Goal: Information Seeking & Learning: Learn about a topic

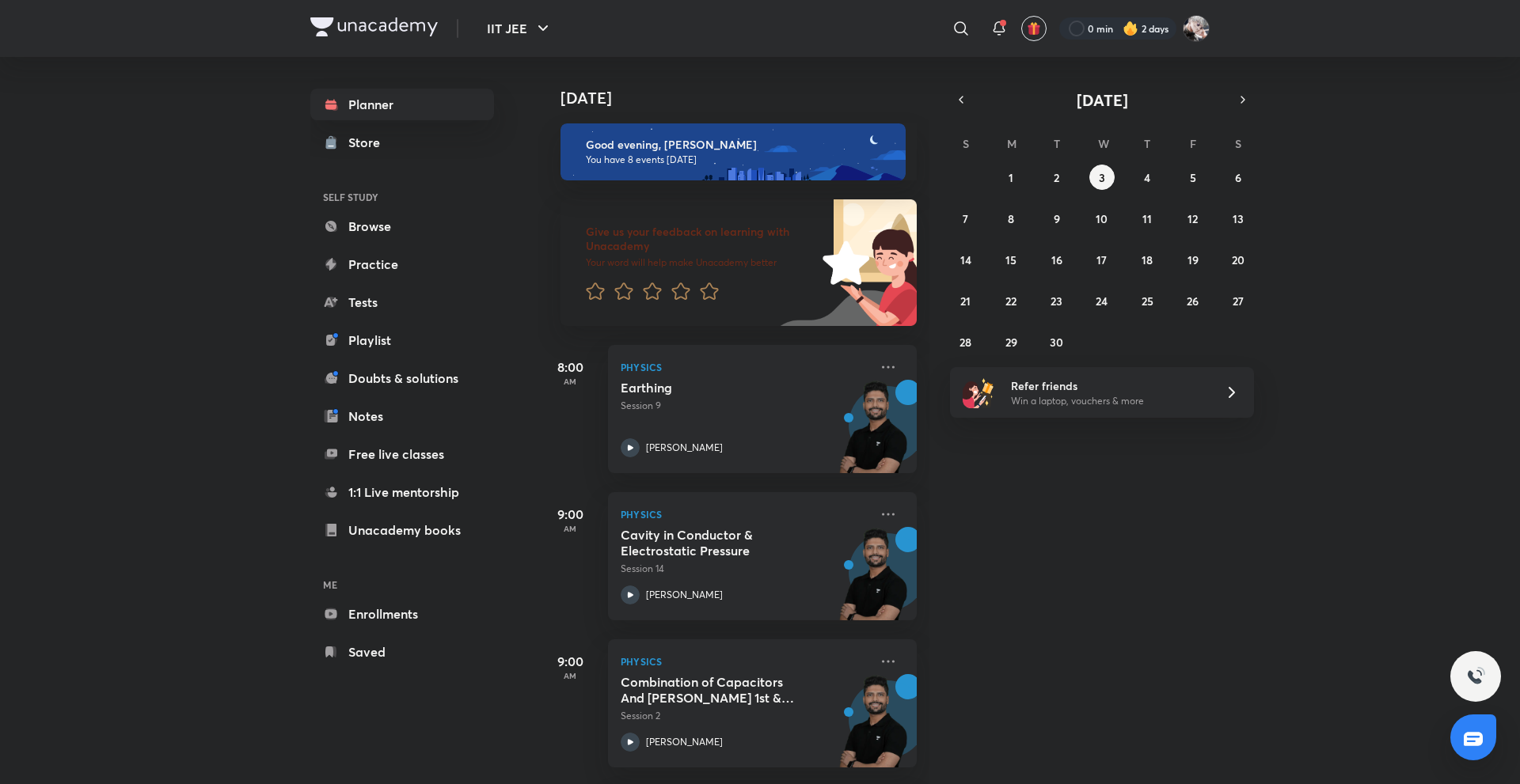
click at [501, 463] on div "Planner Store SELF STUDY Browse Practice Tests Playlist Doubts & solutions Note…" at bounding box center [418, 378] width 216 height 643
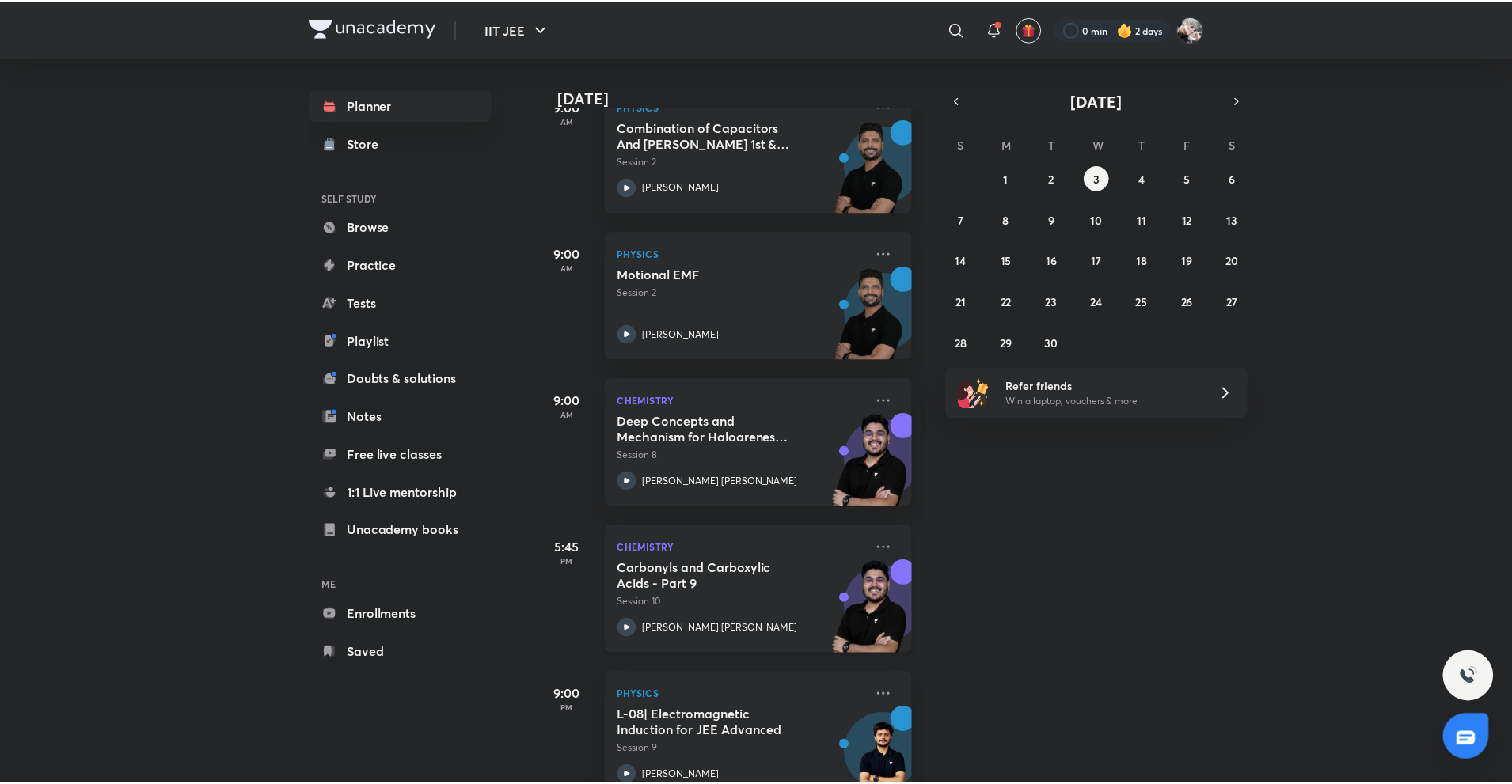
scroll to position [543, 0]
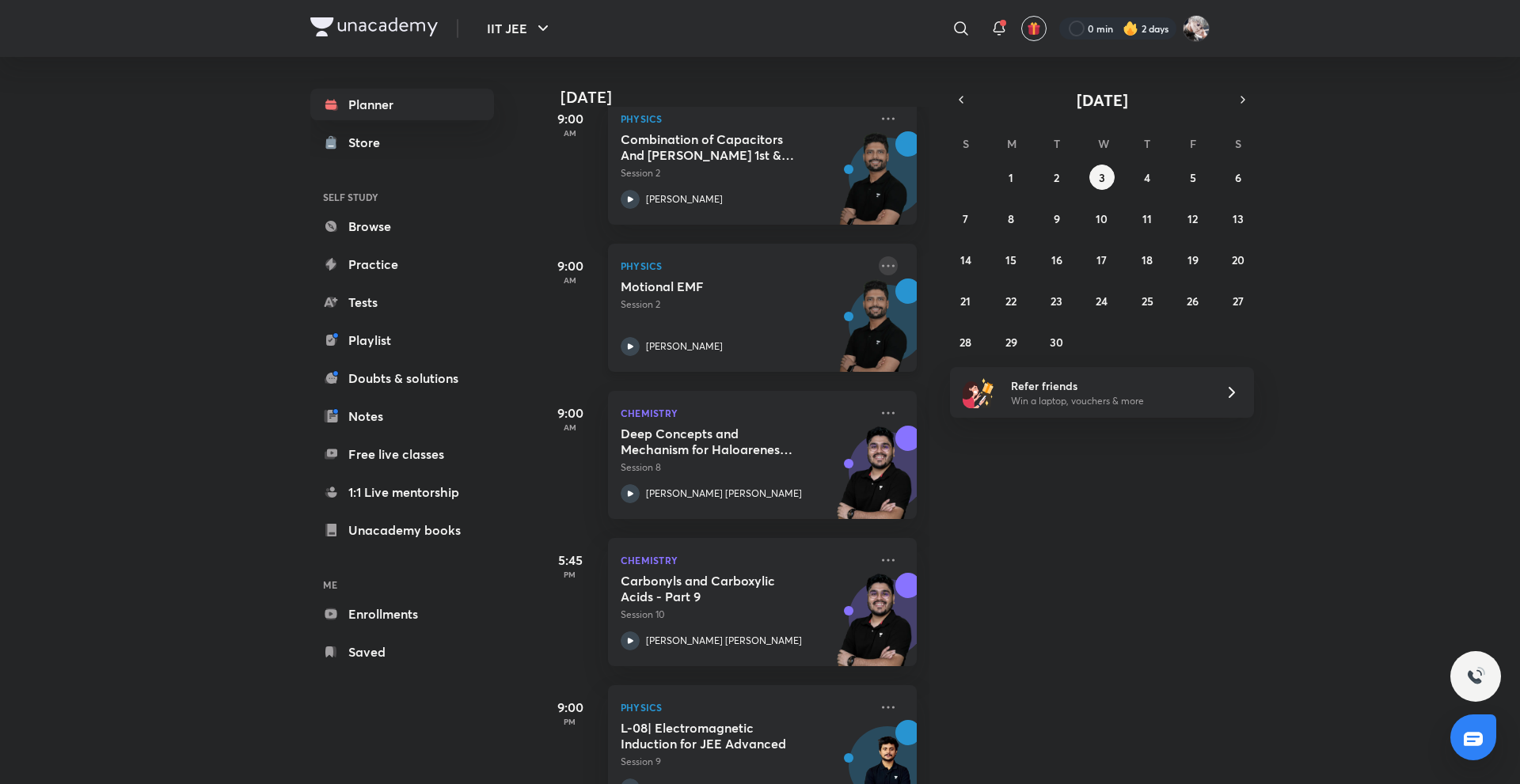
click at [879, 272] on icon at bounding box center [889, 266] width 19 height 19
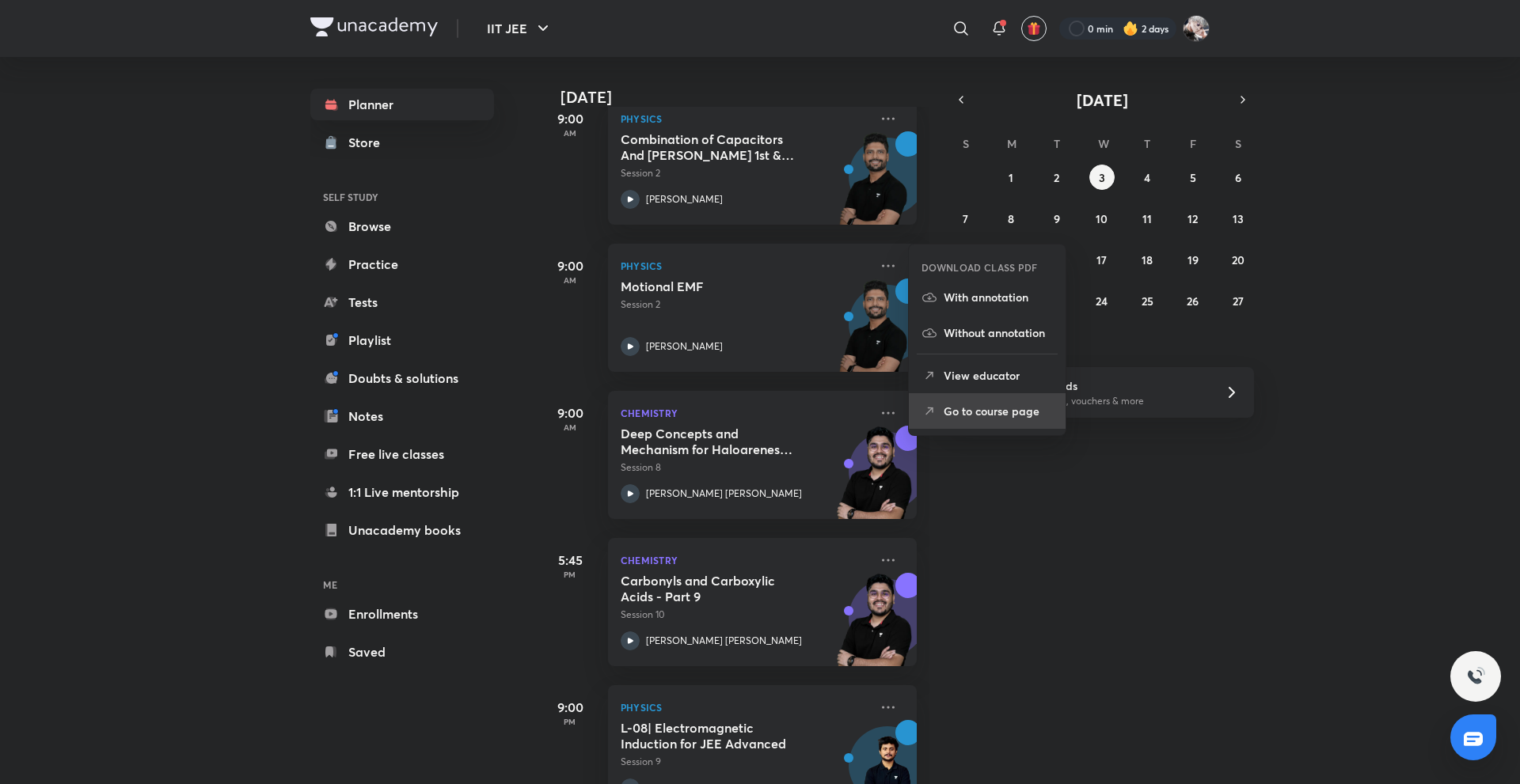
click at [972, 413] on p "Go to course page" at bounding box center [998, 411] width 110 height 16
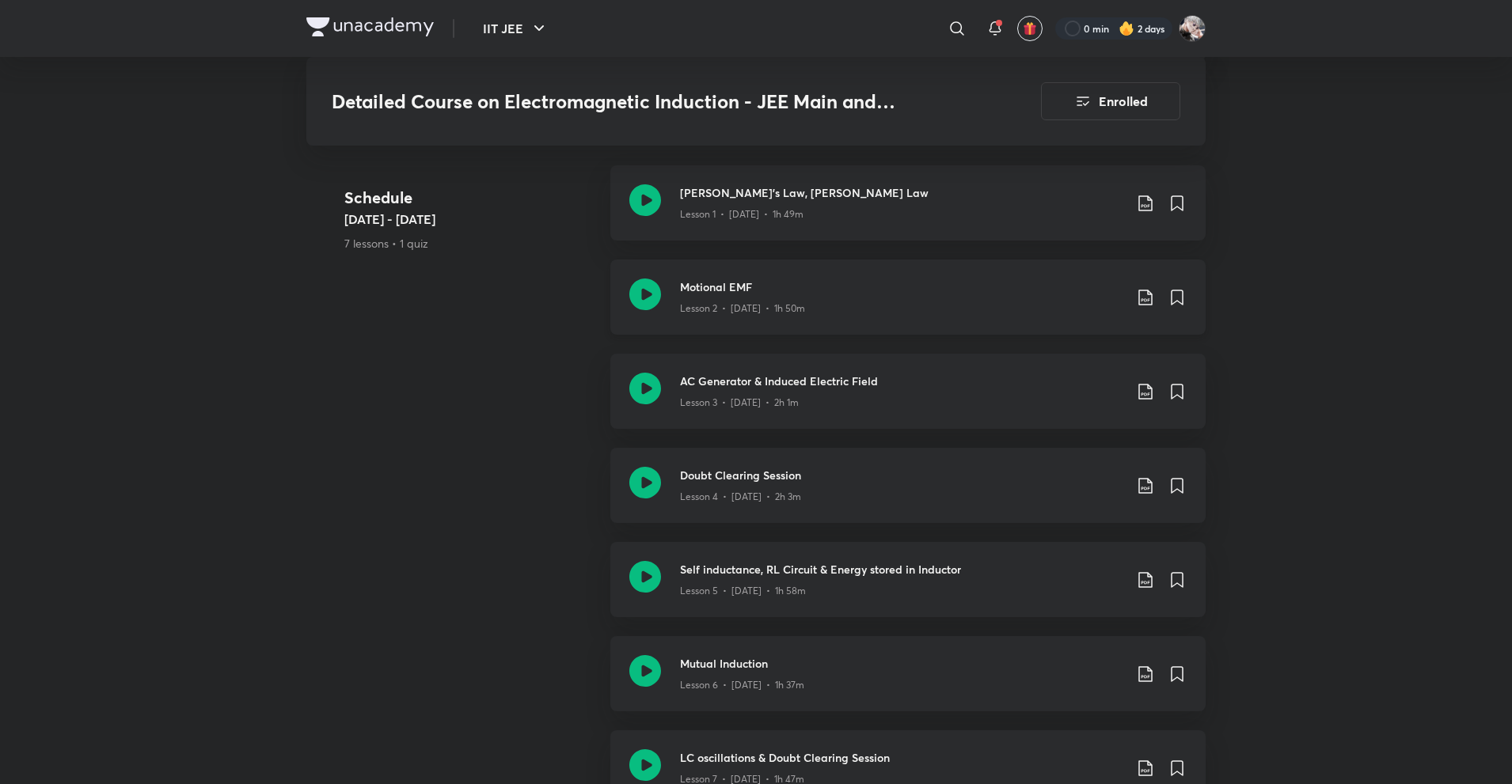
scroll to position [950, 0]
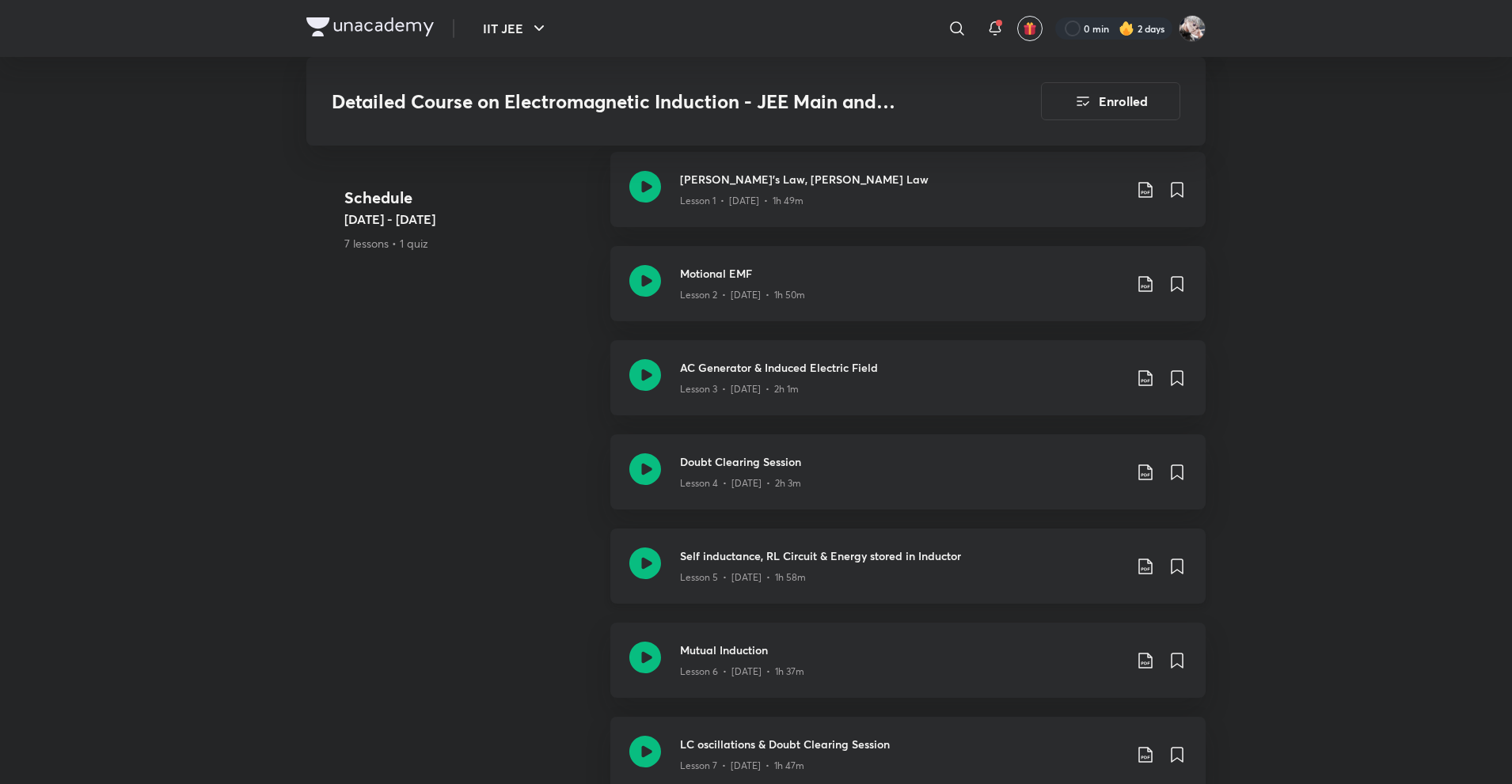
click at [714, 571] on div "Self inductance, RL Circuit & Energy stored in Inductor Lesson 5 • Sep 28 • 1h …" at bounding box center [907, 566] width 595 height 75
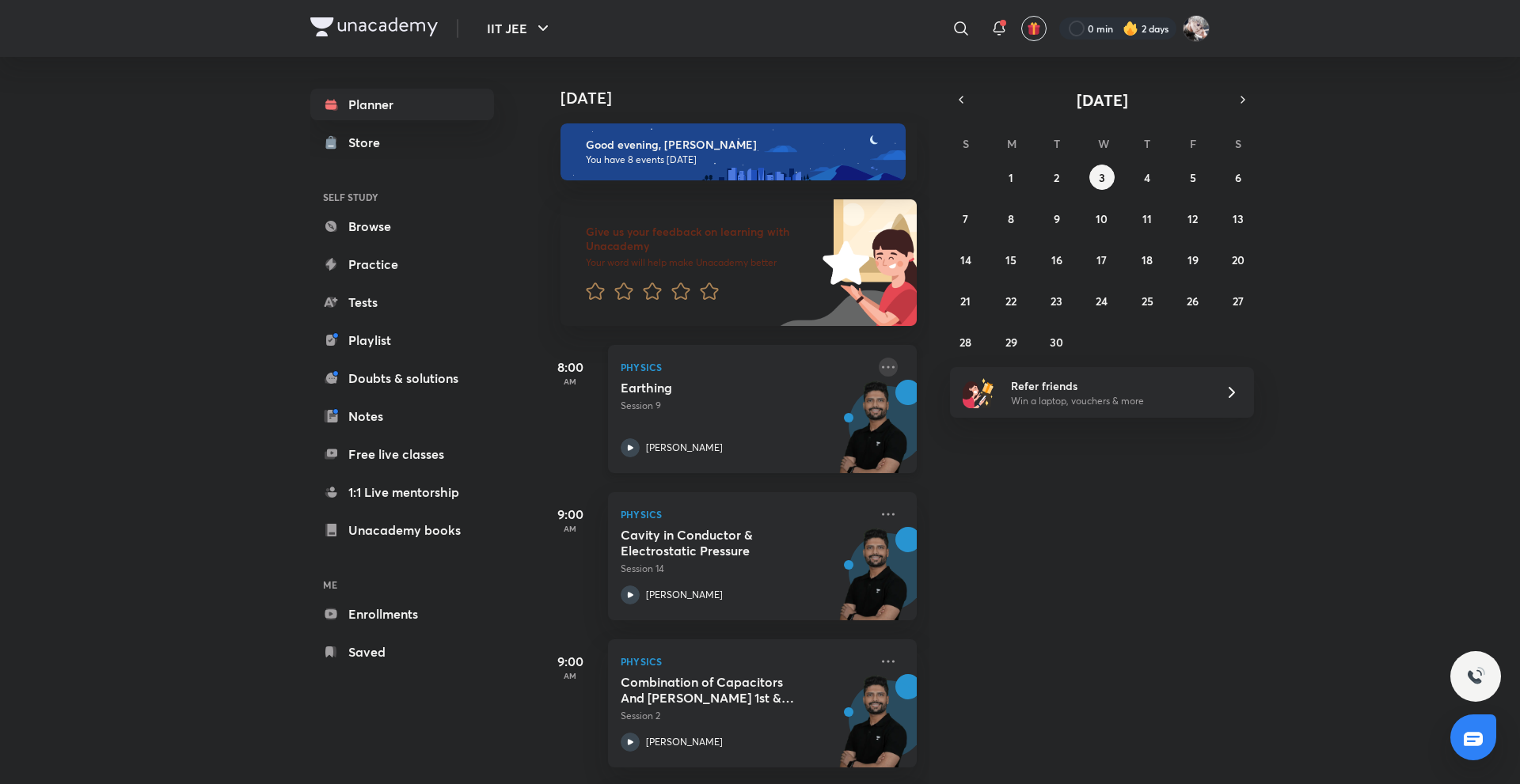
click at [879, 369] on icon at bounding box center [889, 367] width 19 height 19
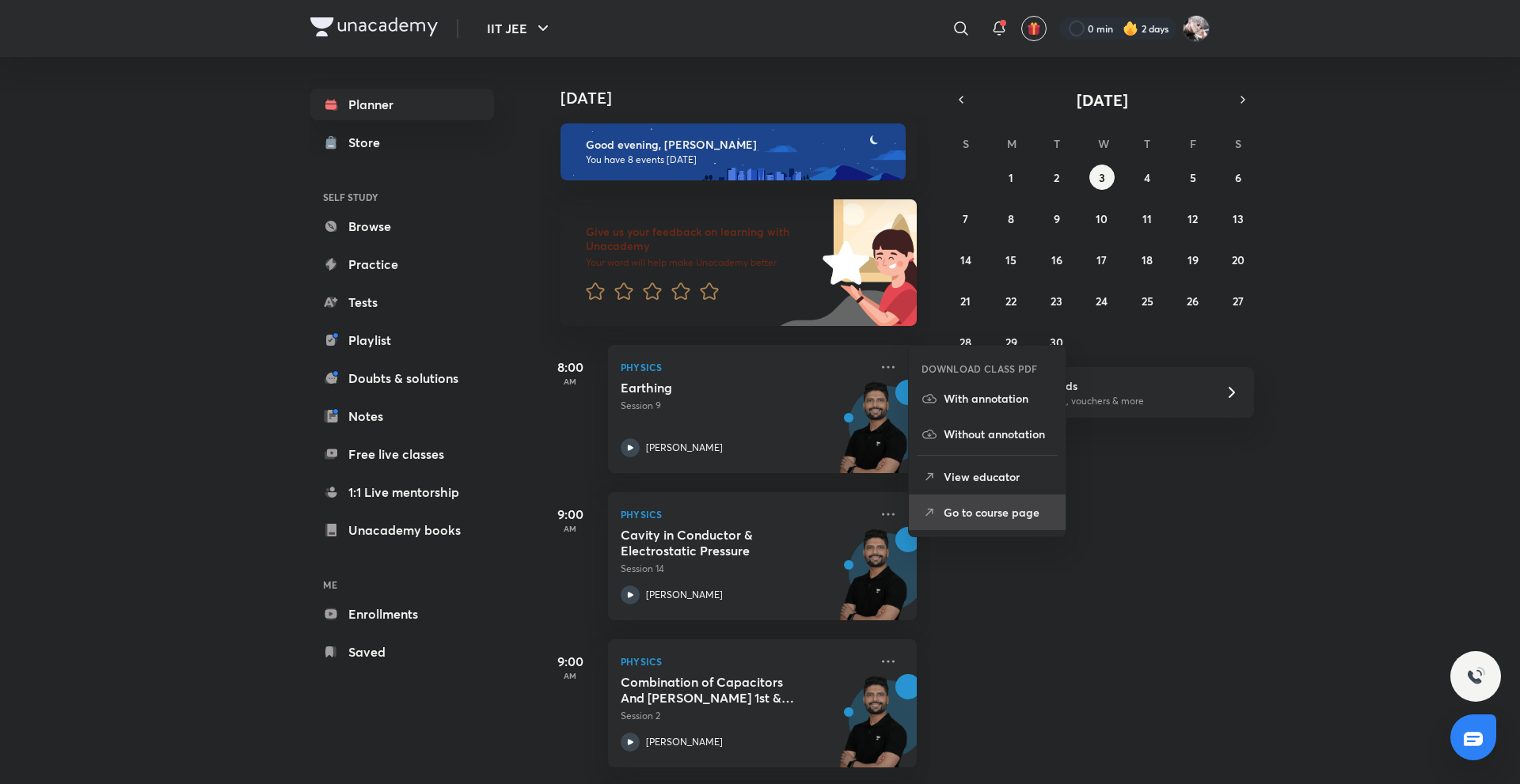
click at [961, 513] on p "Go to course page" at bounding box center [998, 511] width 110 height 16
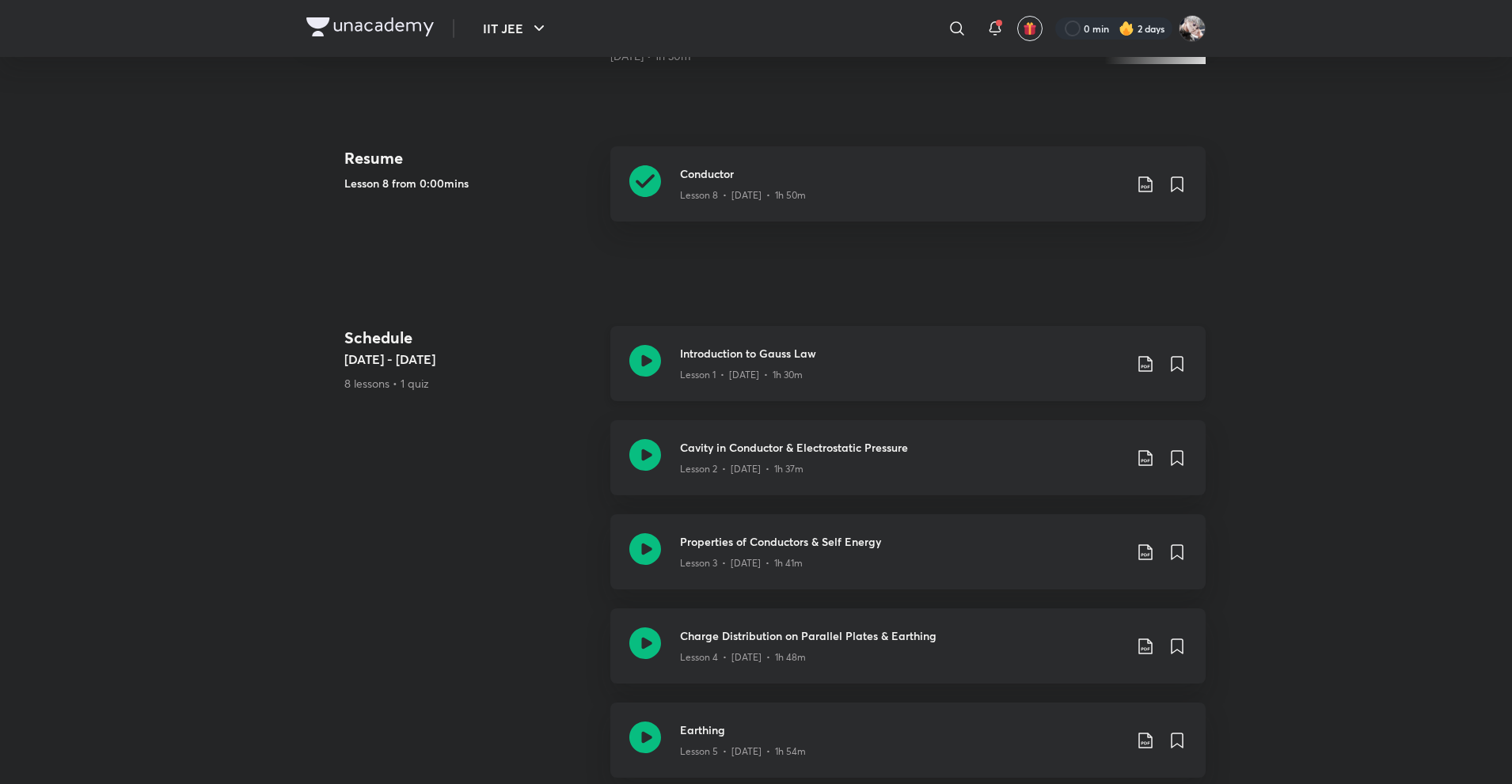
scroll to position [792, 0]
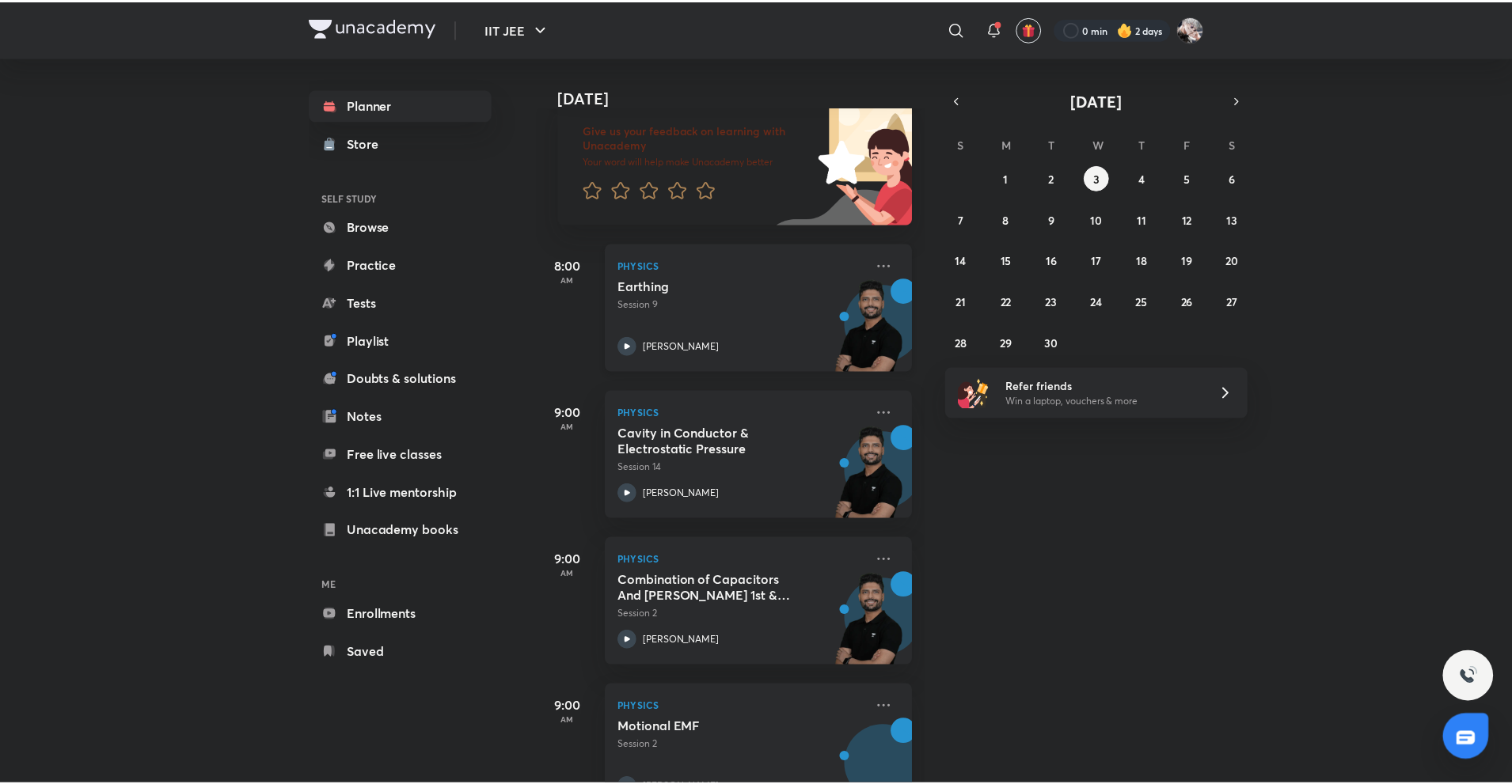
scroll to position [317, 0]
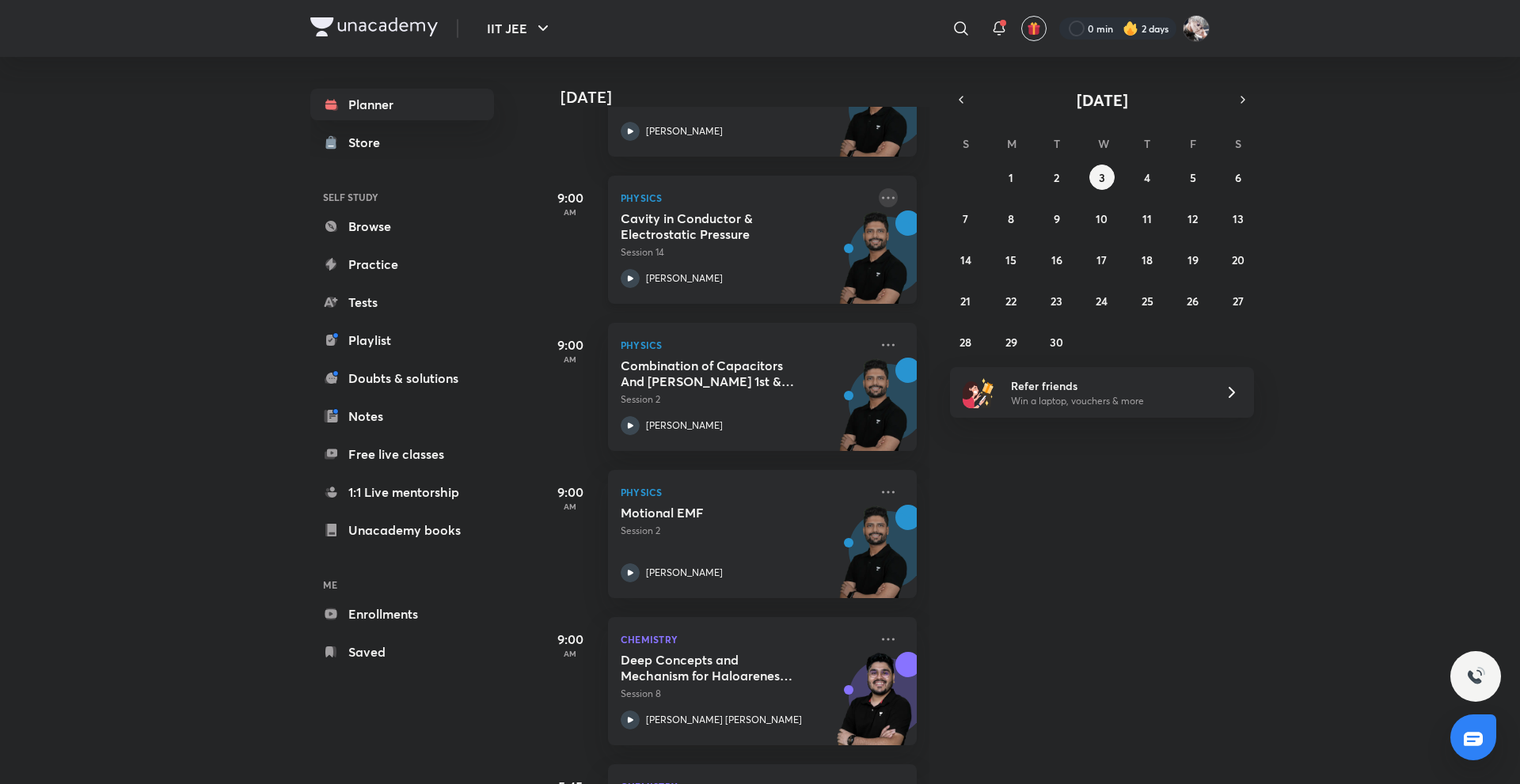
click at [879, 200] on icon at bounding box center [889, 198] width 19 height 19
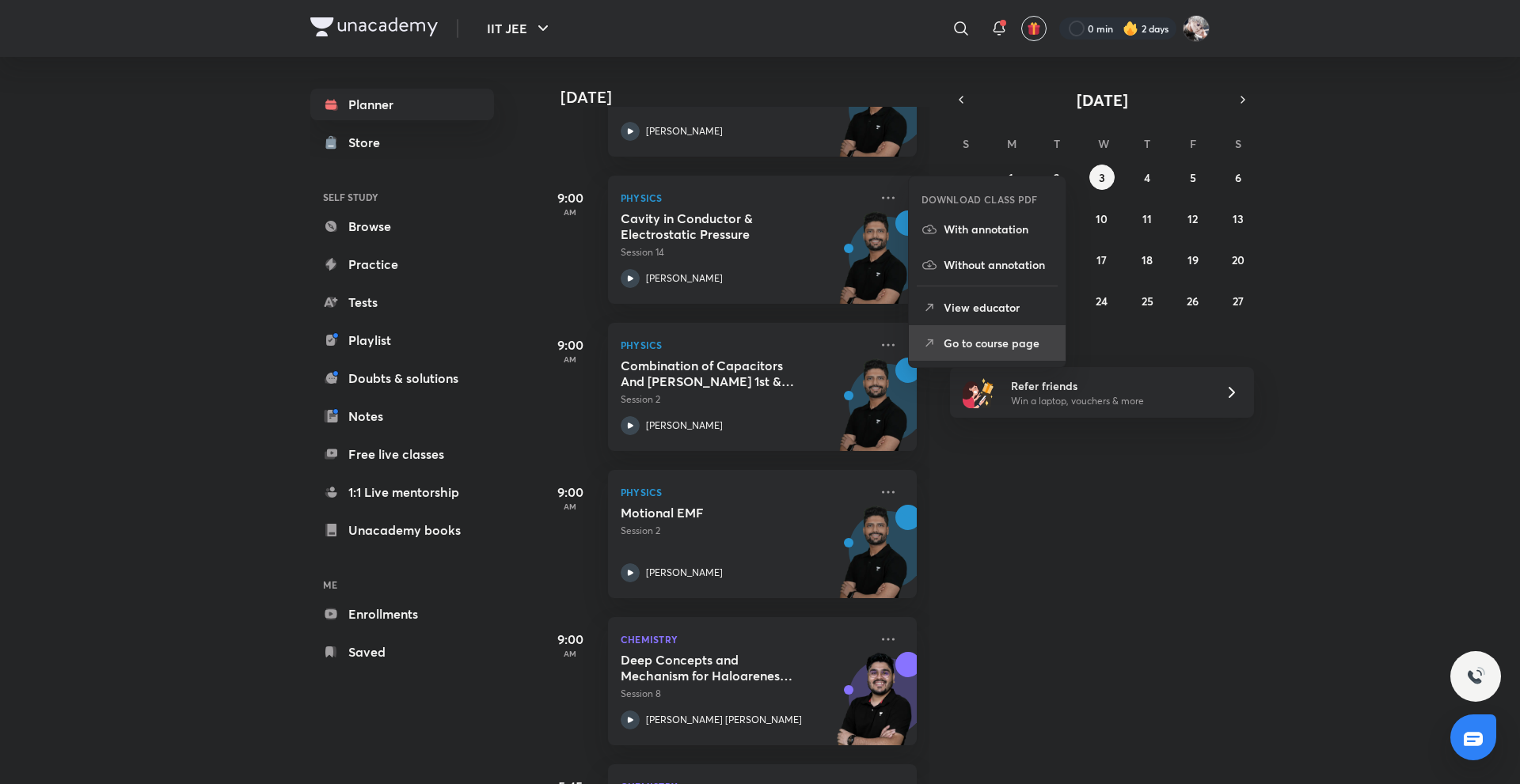
click at [936, 339] on icon at bounding box center [929, 343] width 16 height 16
